Goal: Go to known website: Go to known website

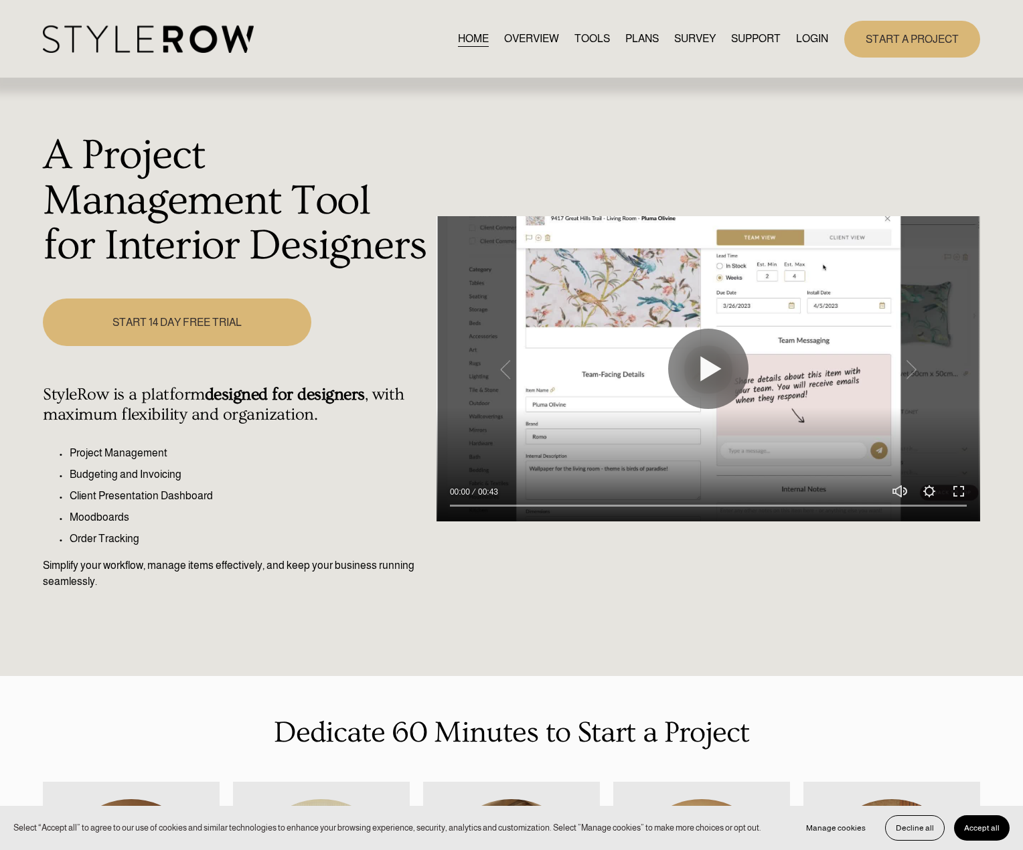
click at [790, 40] on nav "HOME OVERVIEW TOOLS PLANS SURVEY SUPPORT QUESTIONS FEATURED STYLEBOARD RESOURCE…" at bounding box center [643, 39] width 370 height 18
click at [823, 41] on link "LOGIN" at bounding box center [812, 39] width 32 height 18
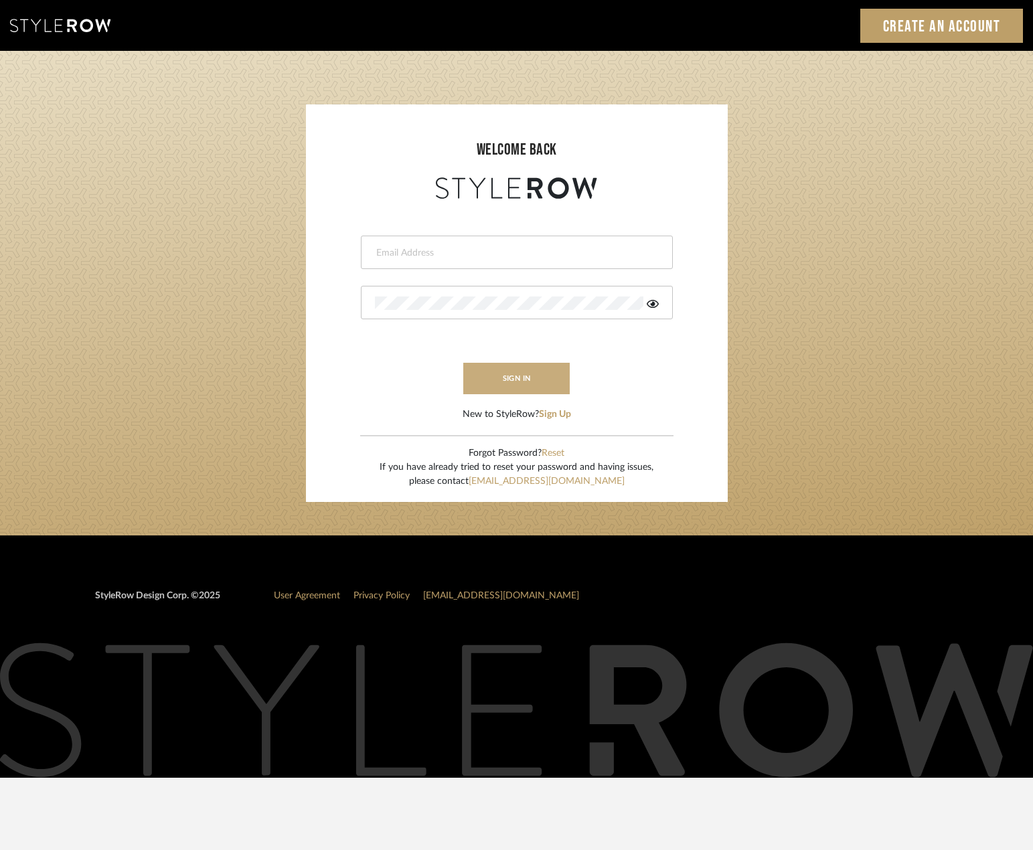
type input "[PERSON_NAME][EMAIL_ADDRESS][DOMAIN_NAME]"
click at [550, 374] on button "sign in" at bounding box center [516, 378] width 107 height 31
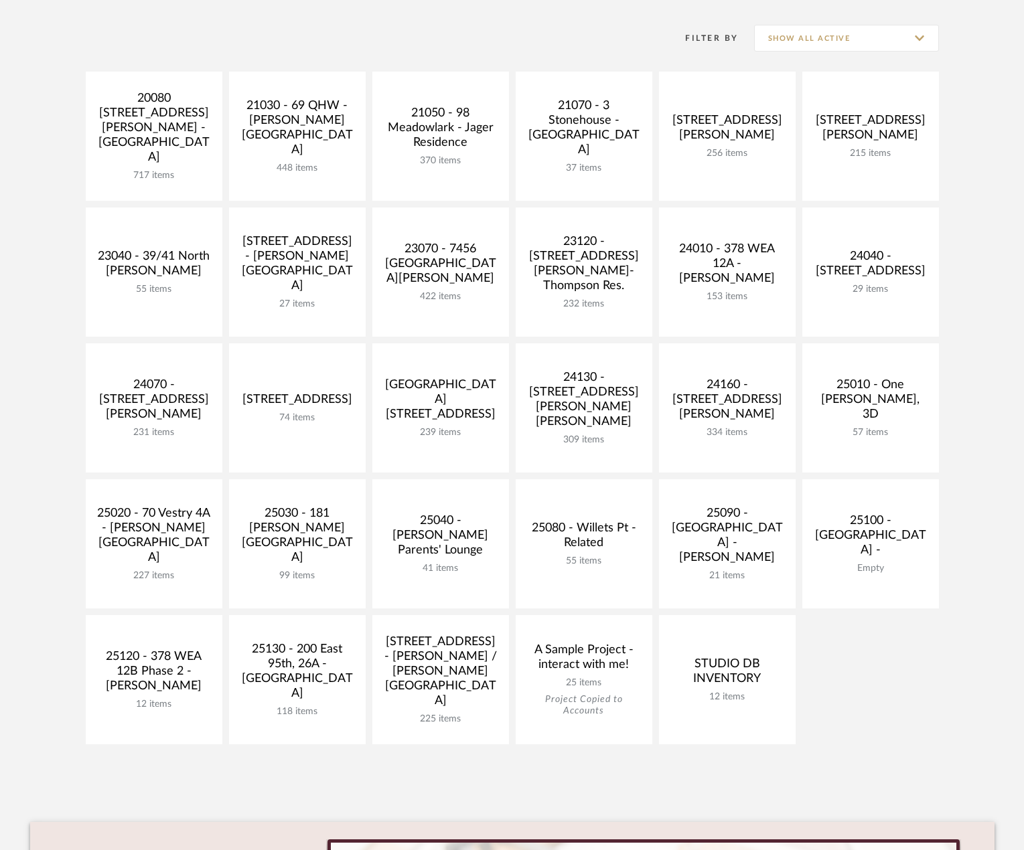
scroll to position [268, 0]
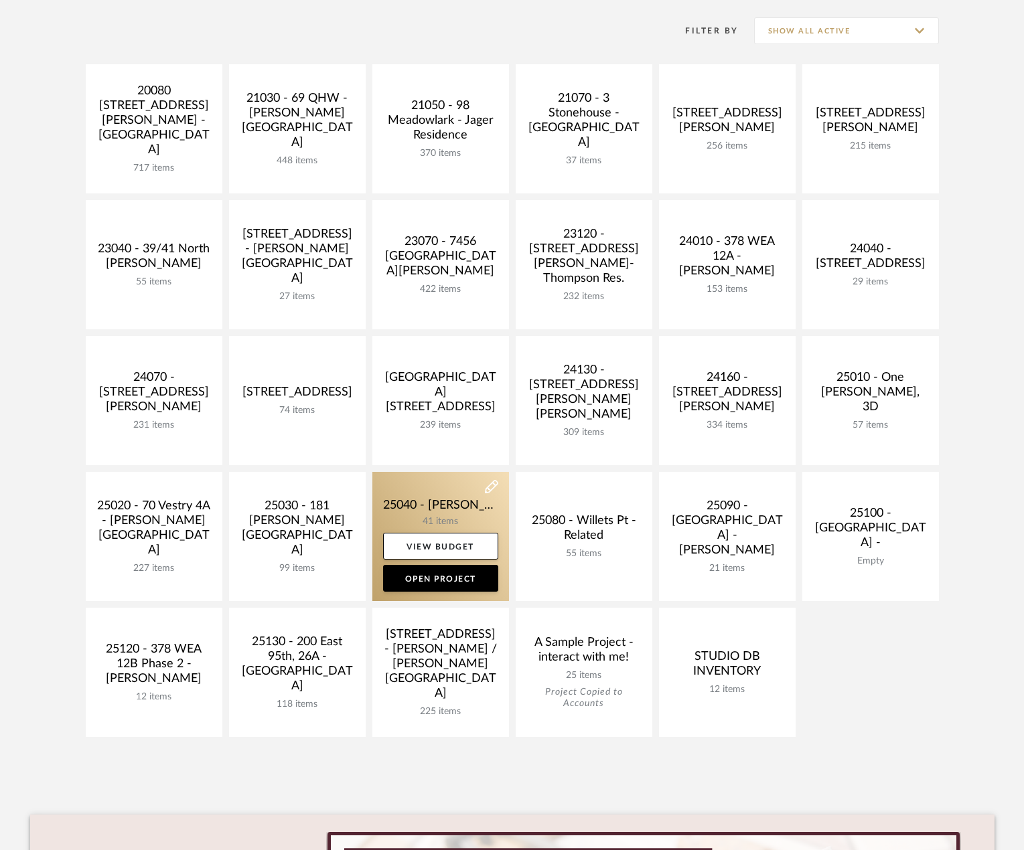
click at [435, 512] on link at bounding box center [440, 536] width 137 height 129
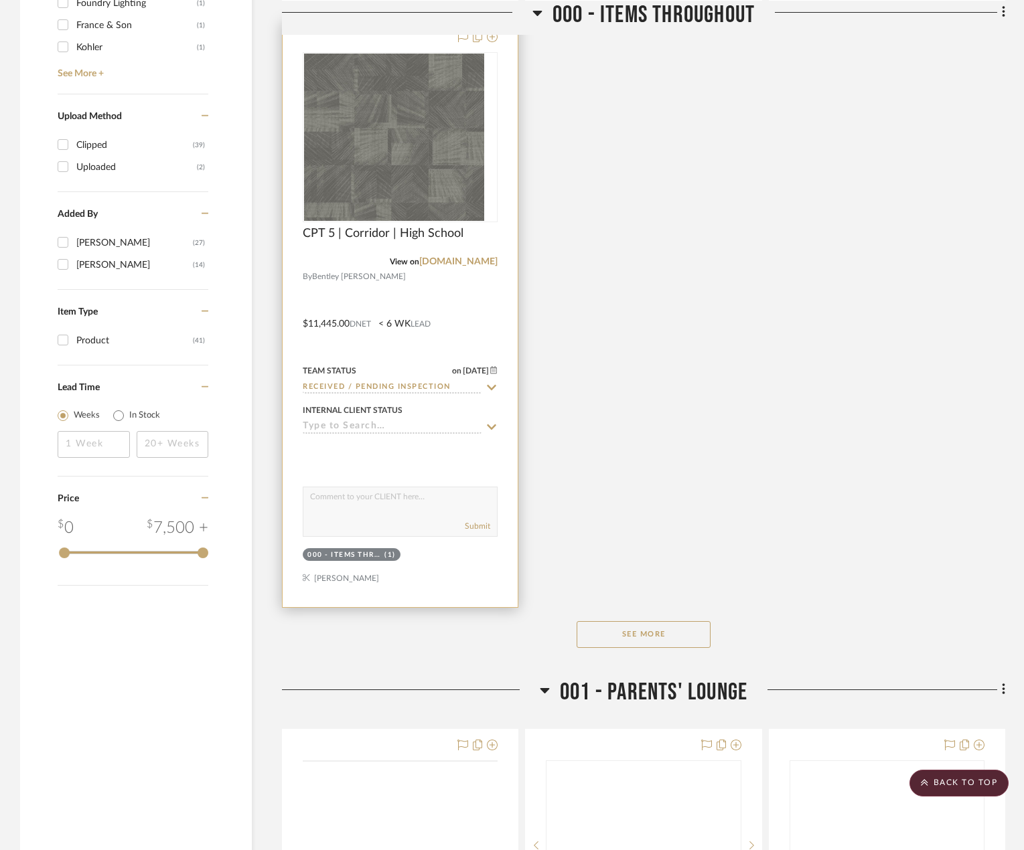
scroll to position [1875, 0]
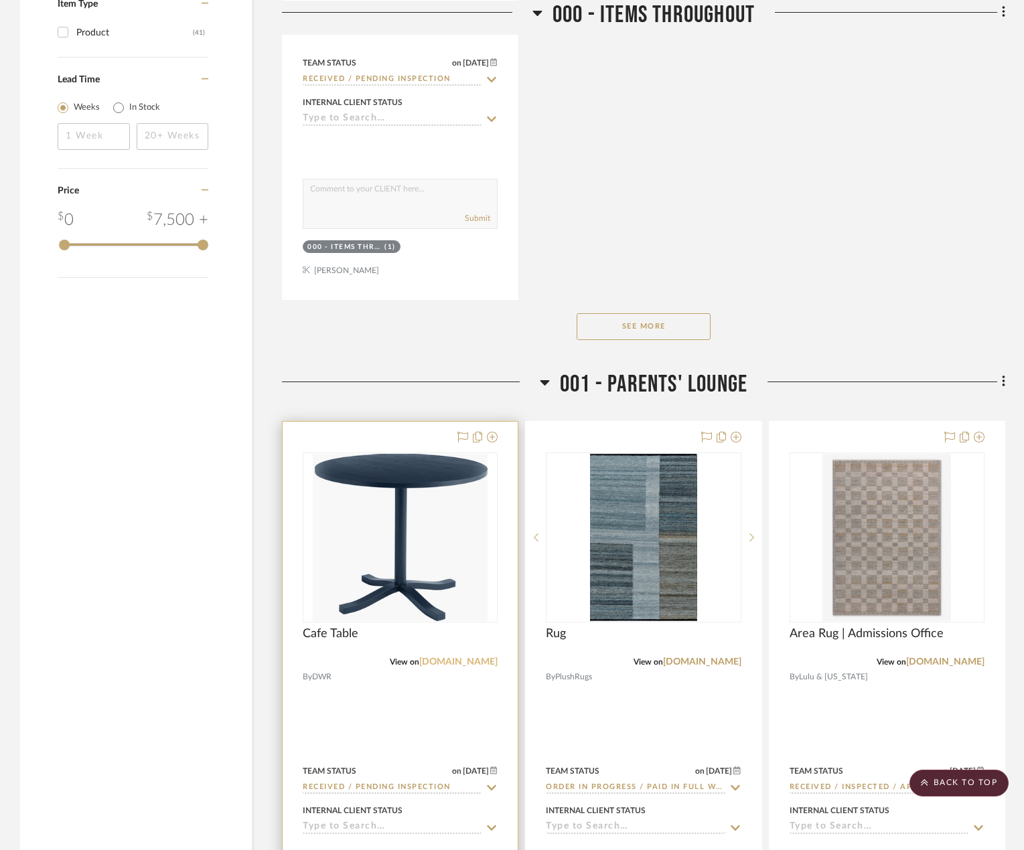
click at [471, 661] on link "[DOMAIN_NAME]" at bounding box center [458, 662] width 78 height 9
